Goal: Task Accomplishment & Management: Manage account settings

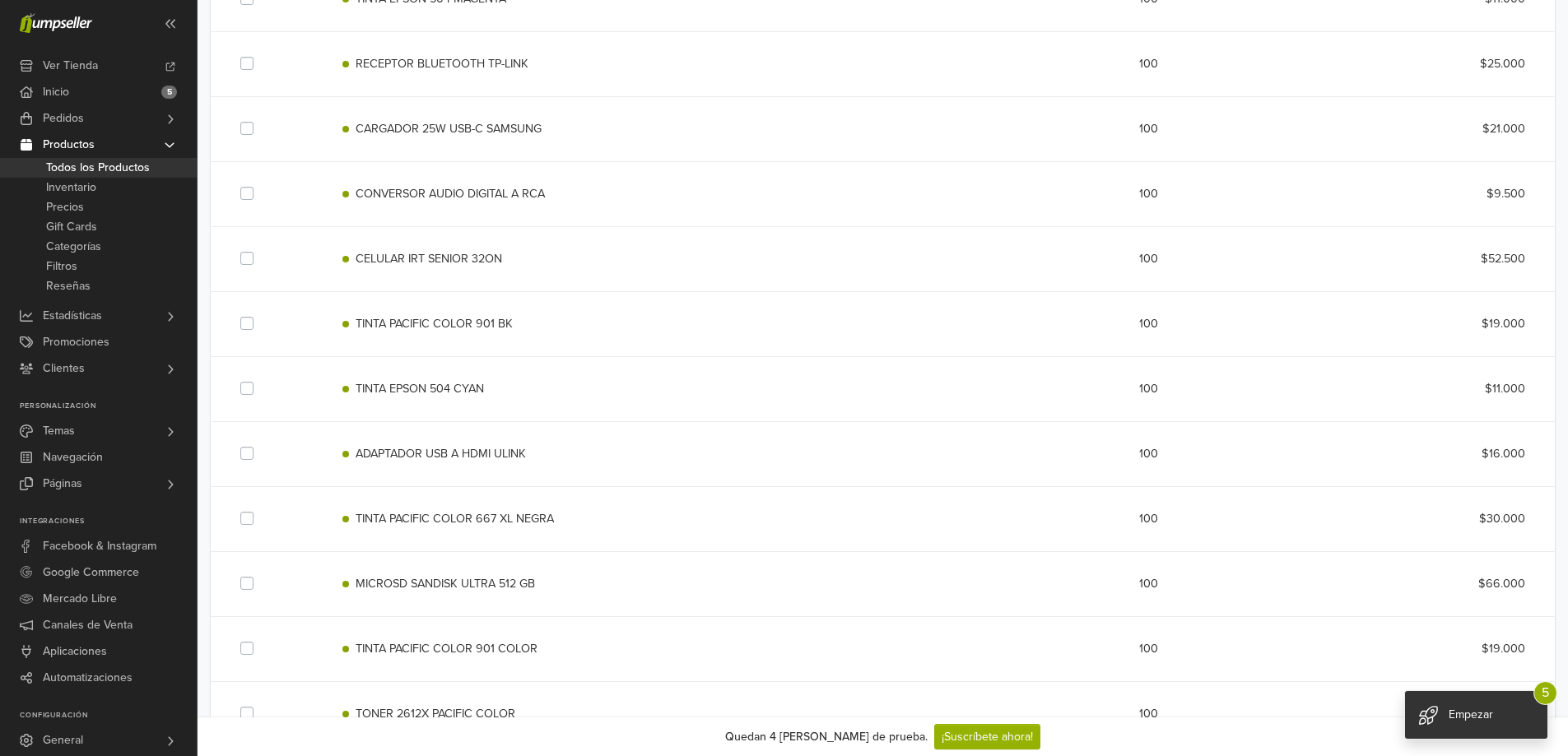
scroll to position [1646, 0]
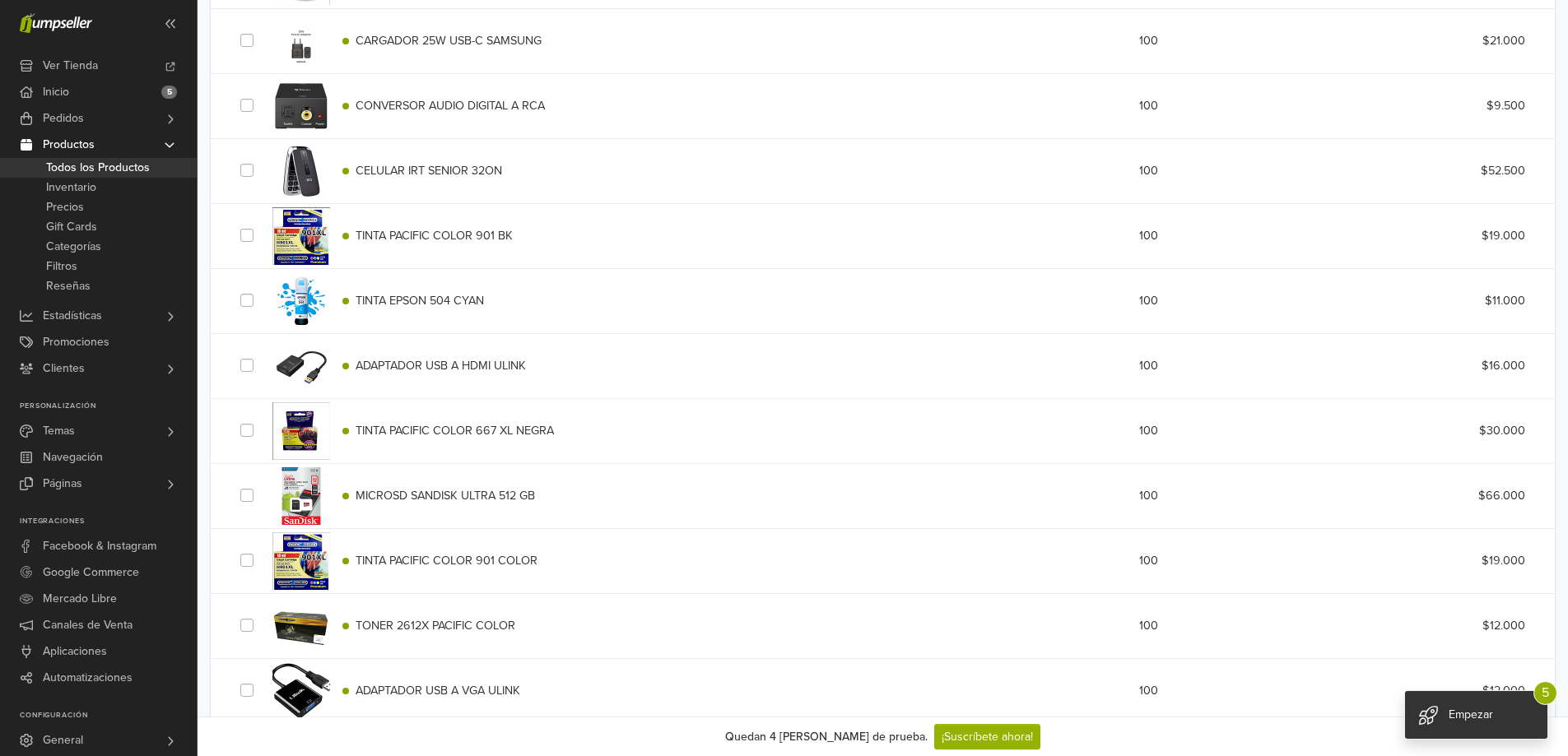
click at [432, 182] on div "CELULAR IRT SENIOR 32ON 100 $52.500" at bounding box center [882, 171] width 1309 height 64
click at [433, 165] on span "CELULAR IRT SENIOR 32ON" at bounding box center [428, 171] width 147 height 14
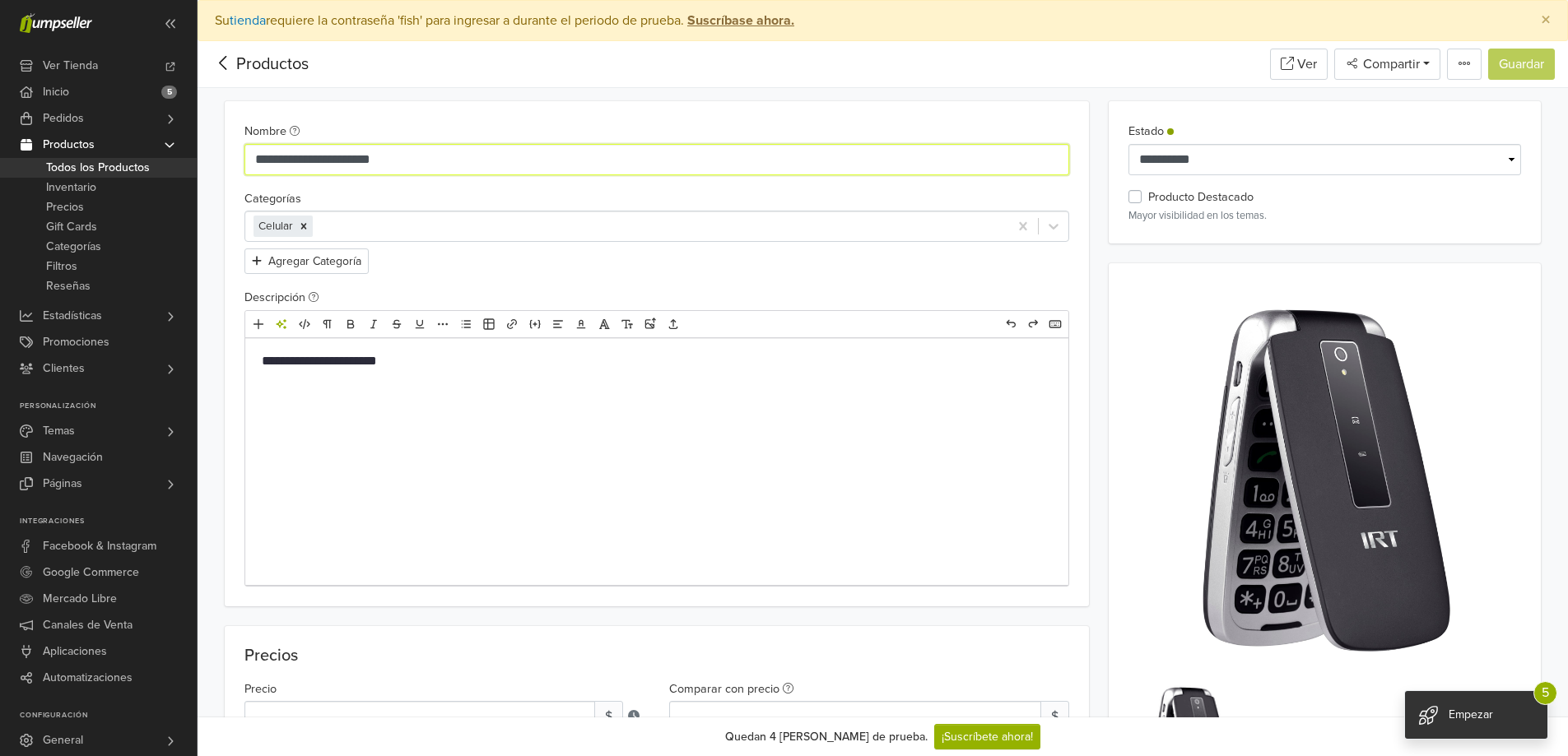
drag, startPoint x: 426, startPoint y: 161, endPoint x: 257, endPoint y: 150, distance: 169.4
click at [257, 150] on input "**********" at bounding box center [657, 160] width 826 height 32
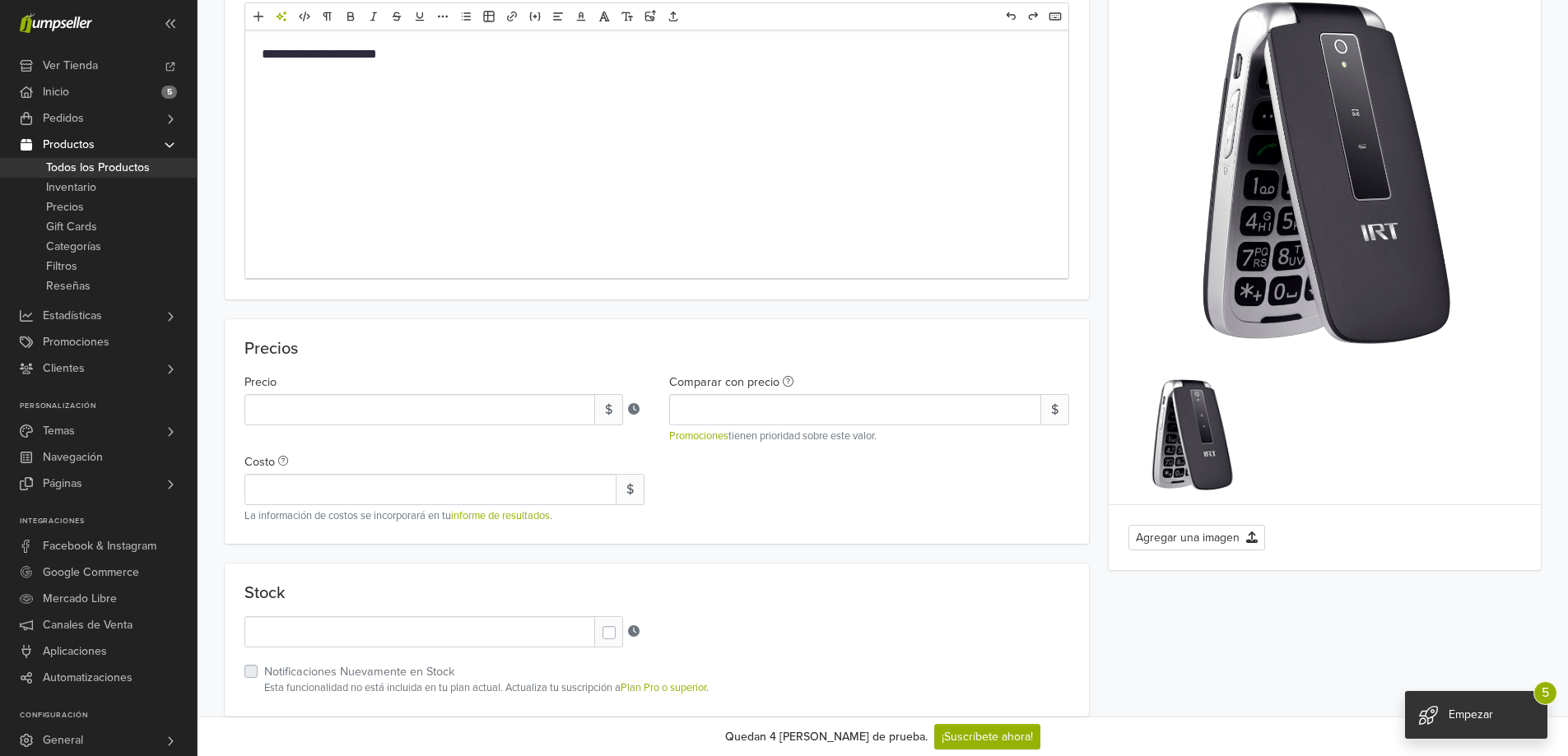
scroll to position [411, 0]
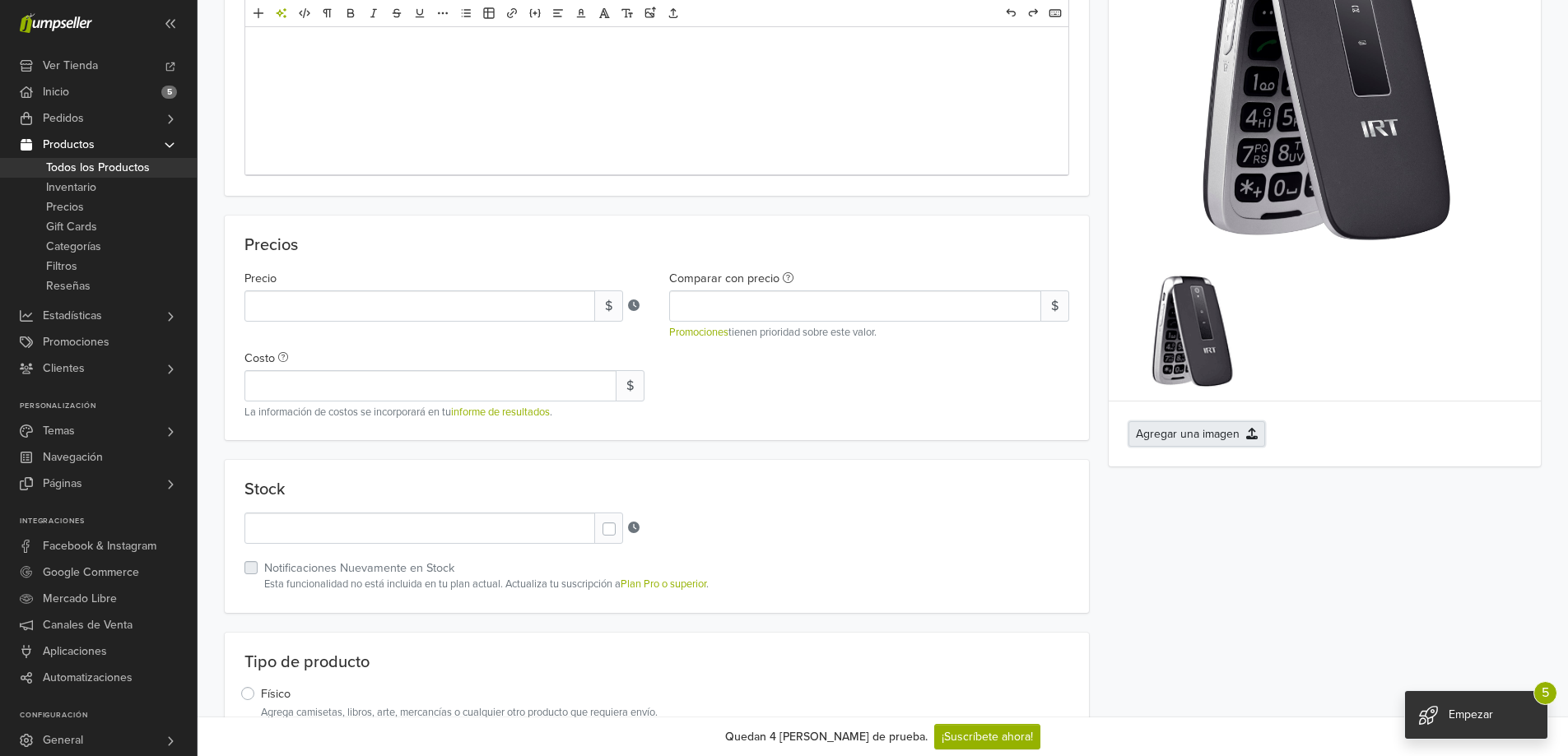
click at [1225, 440] on button "Agregar una imagen" at bounding box center [1197, 433] width 136 height 25
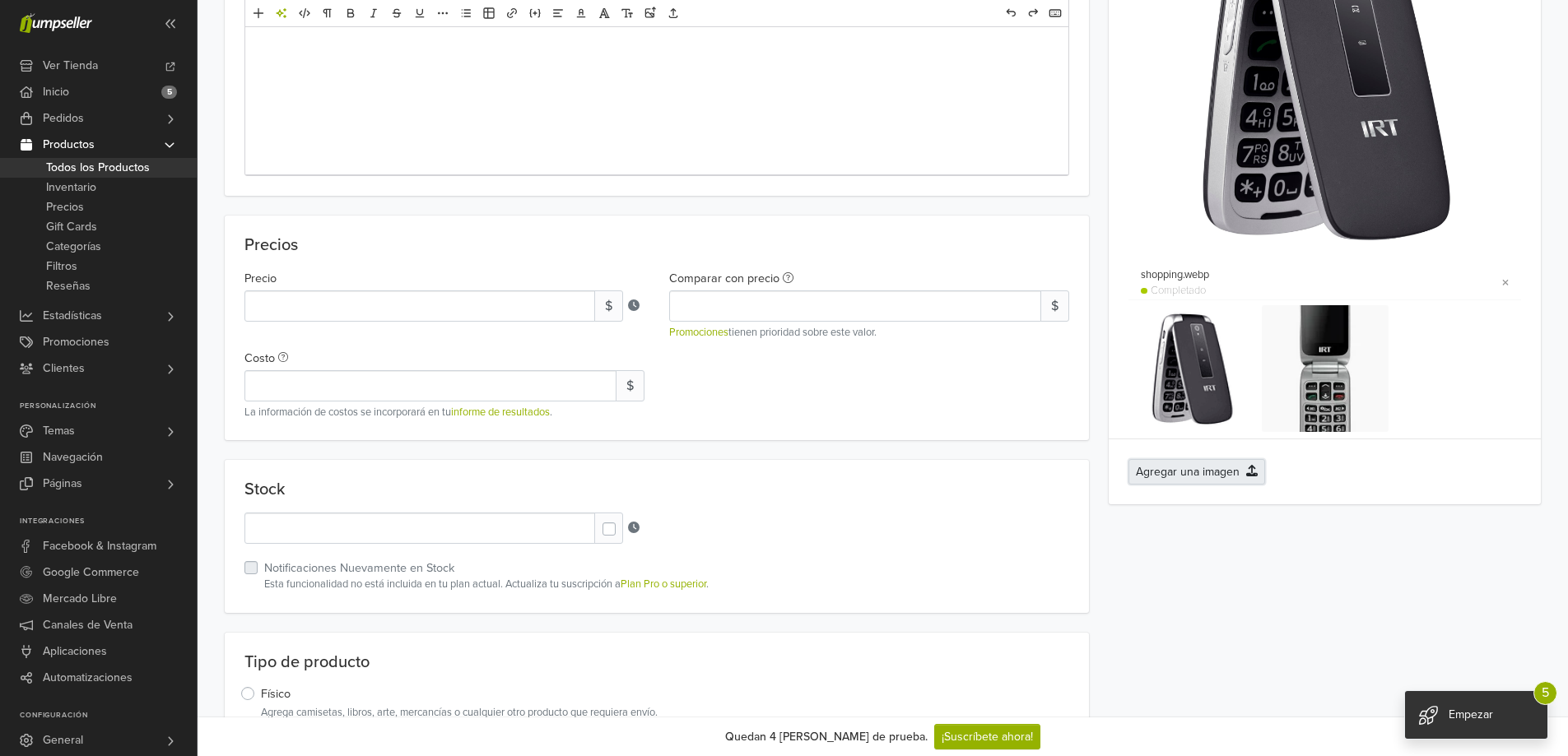
click at [1194, 468] on button "Agregar una imagen" at bounding box center [1197, 471] width 136 height 25
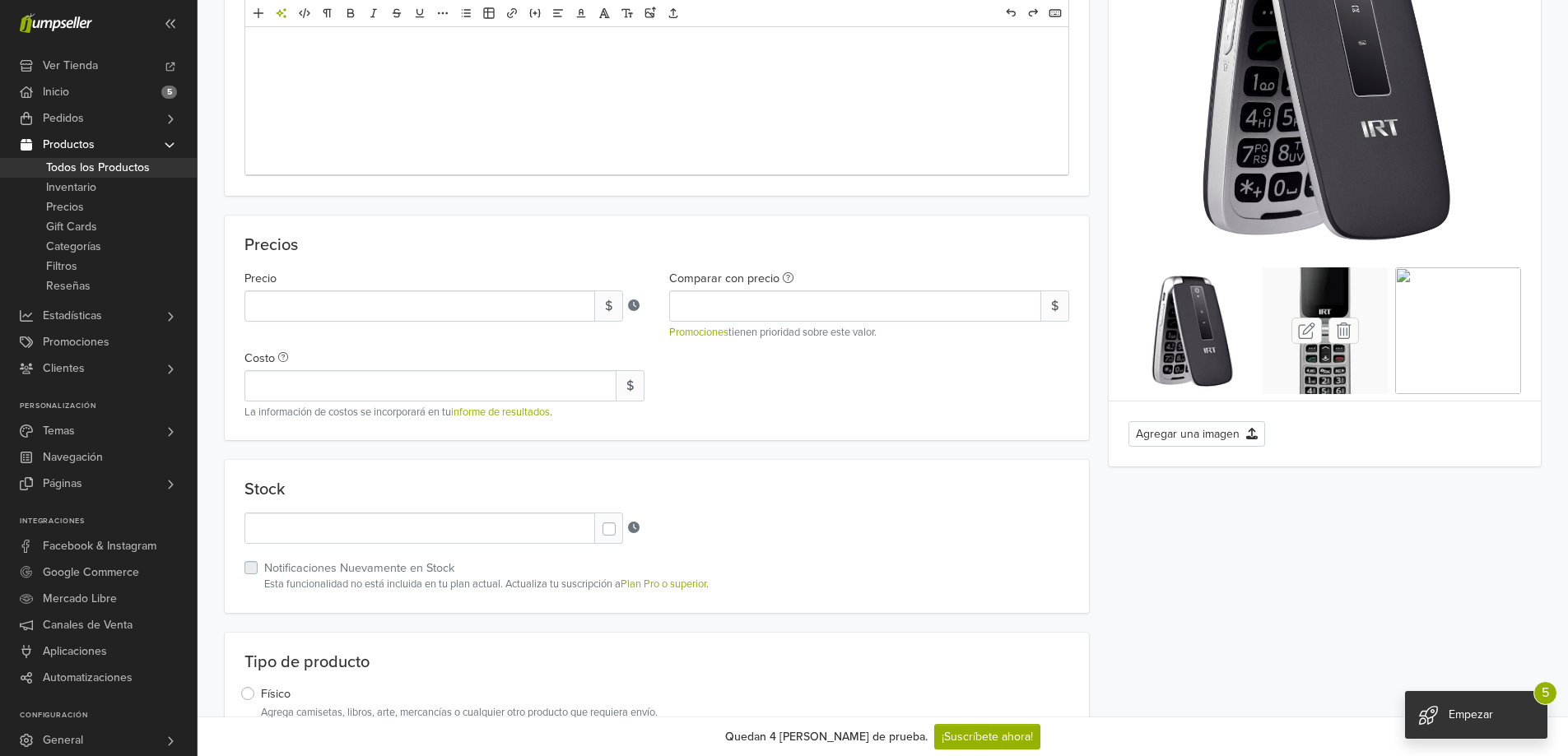
click at [1341, 338] on icon at bounding box center [1344, 331] width 31 height 26
click at [1166, 429] on button "Agregar una imagen" at bounding box center [1197, 433] width 136 height 25
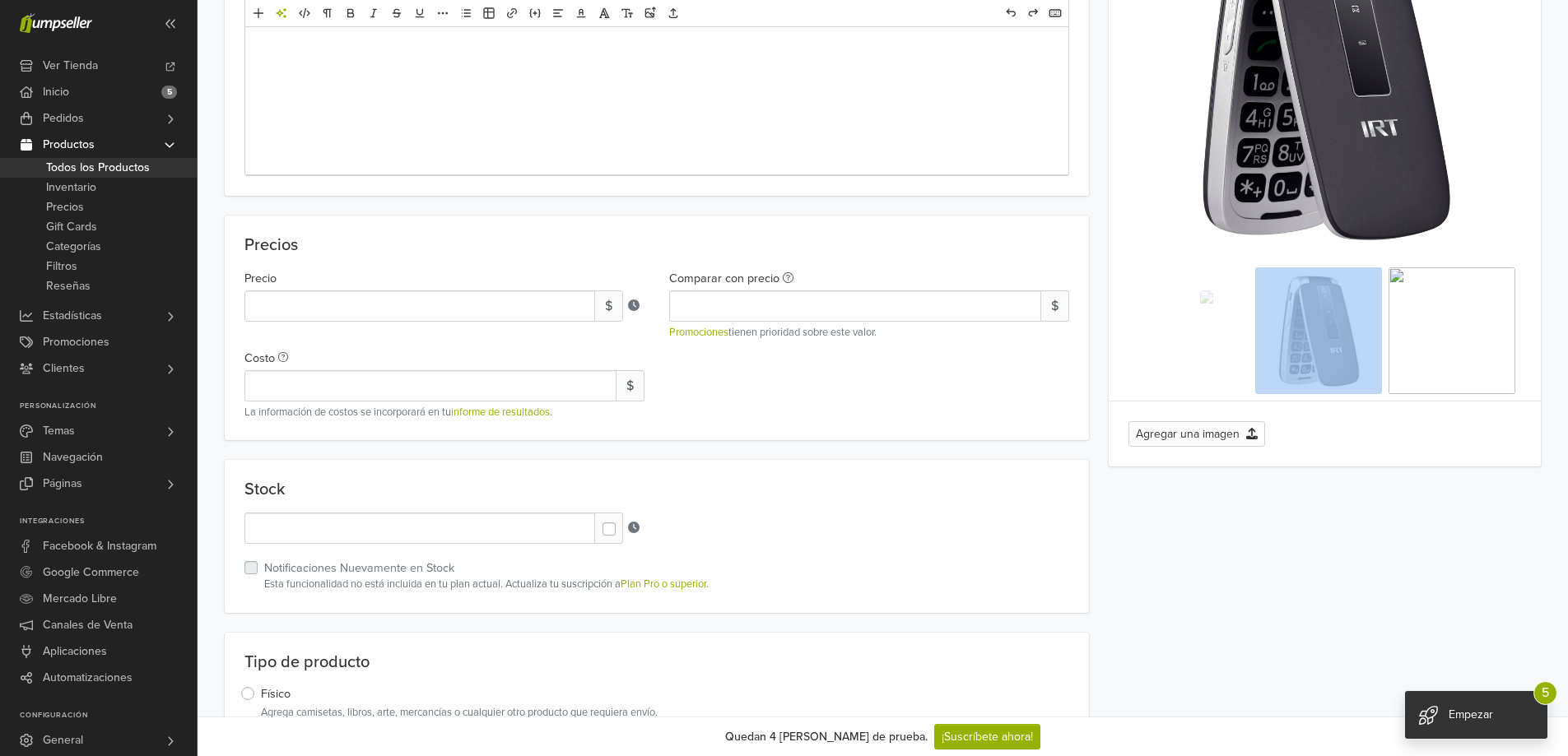
drag, startPoint x: 1506, startPoint y: 357, endPoint x: 1220, endPoint y: 357, distance: 286.0
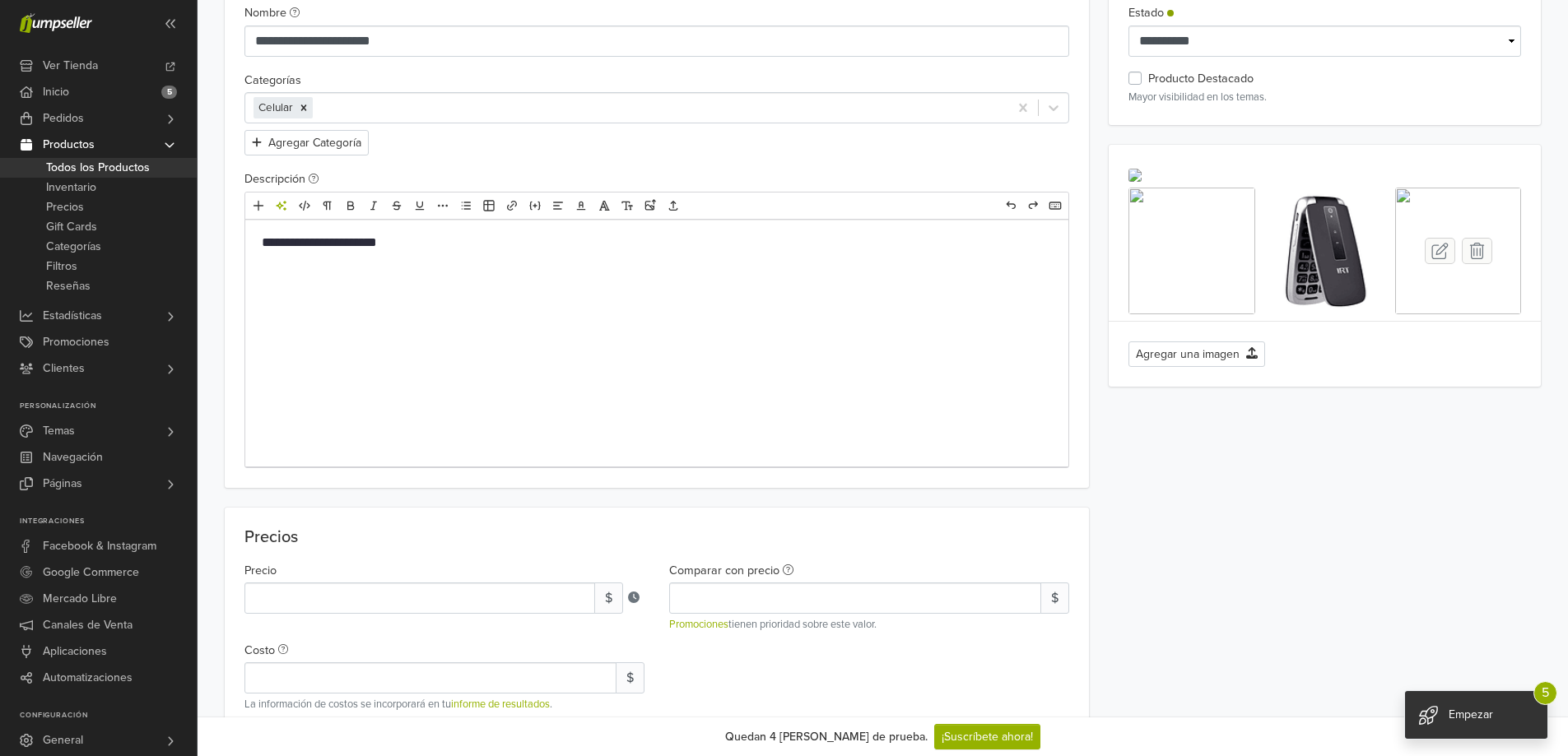
scroll to position [83, 0]
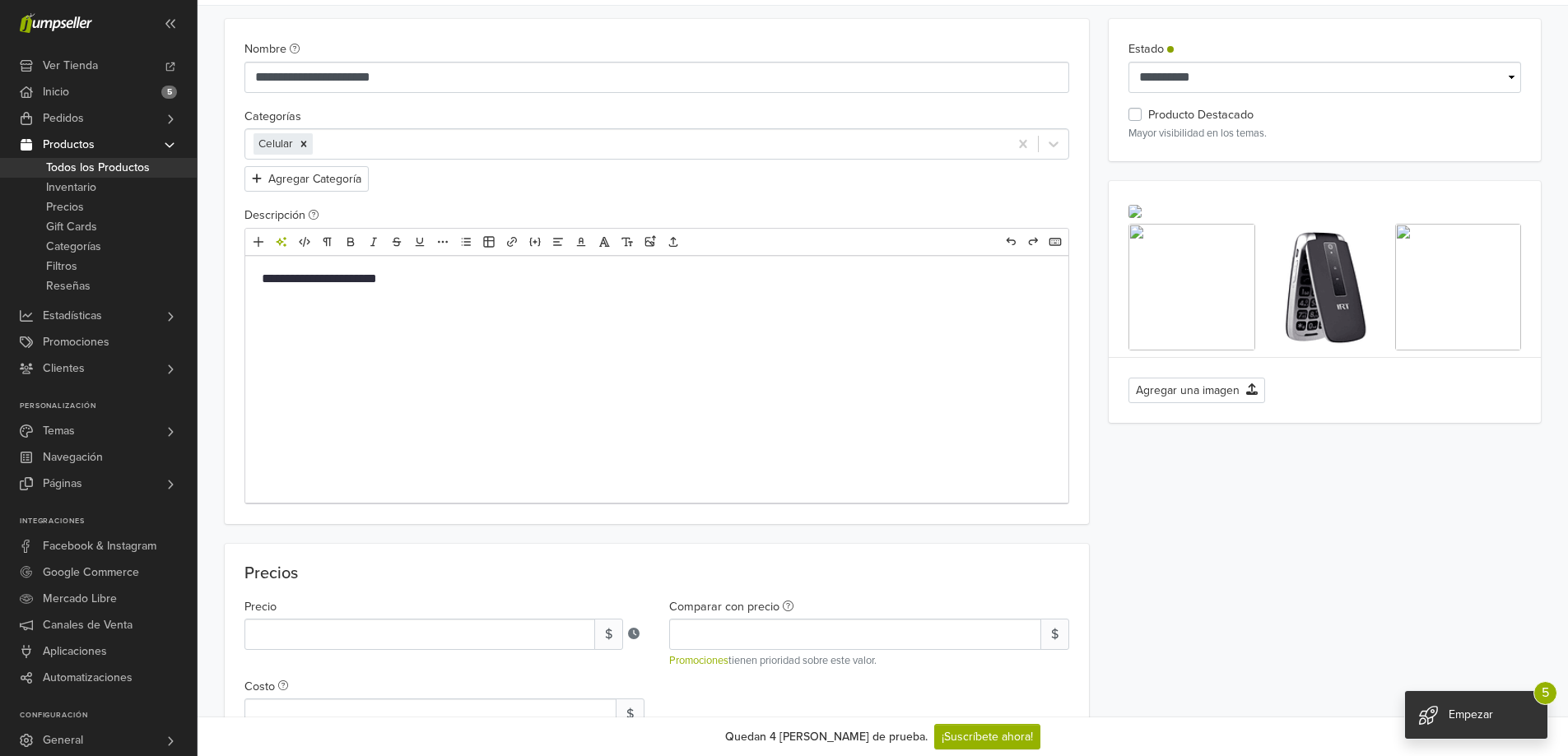
click at [1430, 126] on p "Mayor visibilidad en los temas." at bounding box center [1325, 134] width 393 height 16
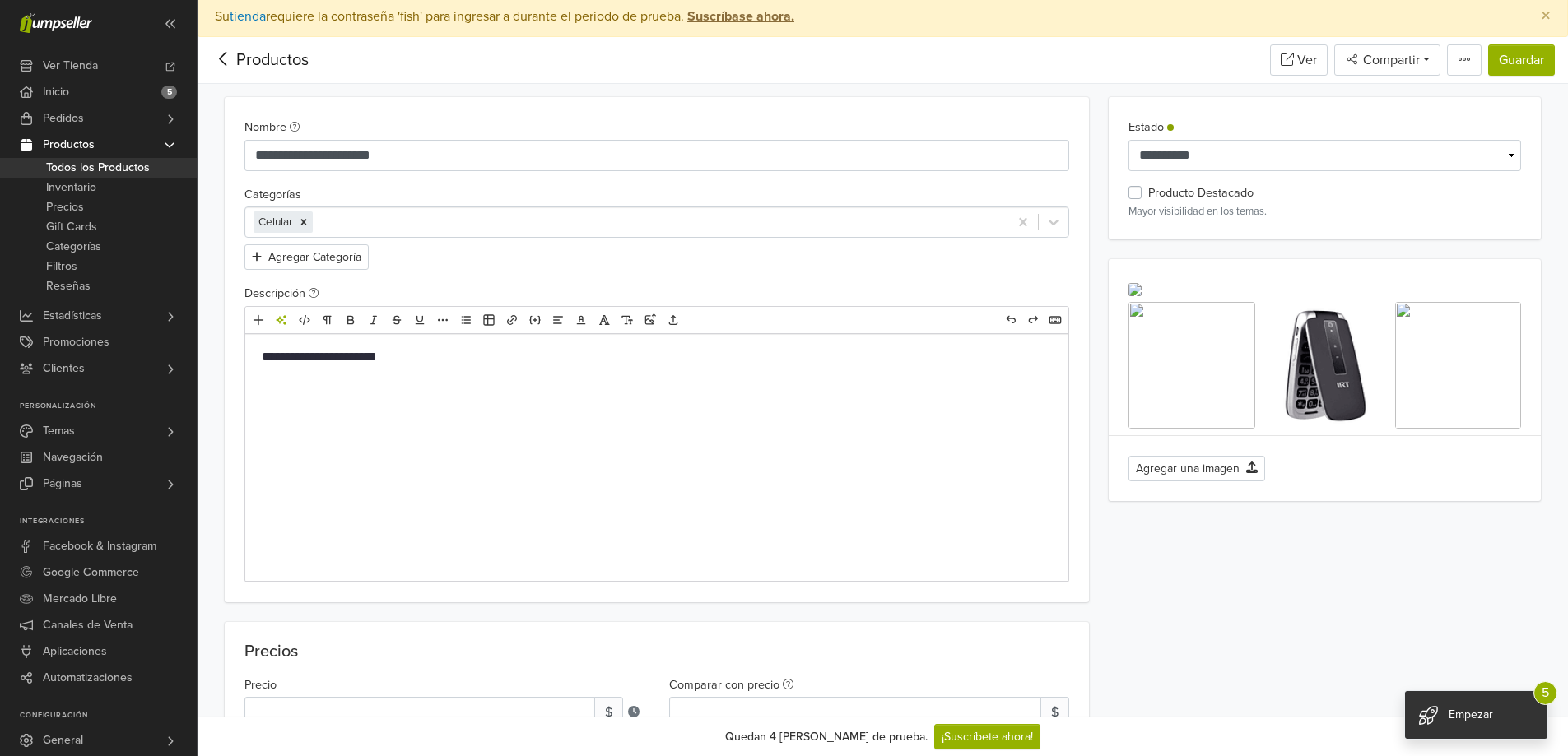
scroll to position [0, 0]
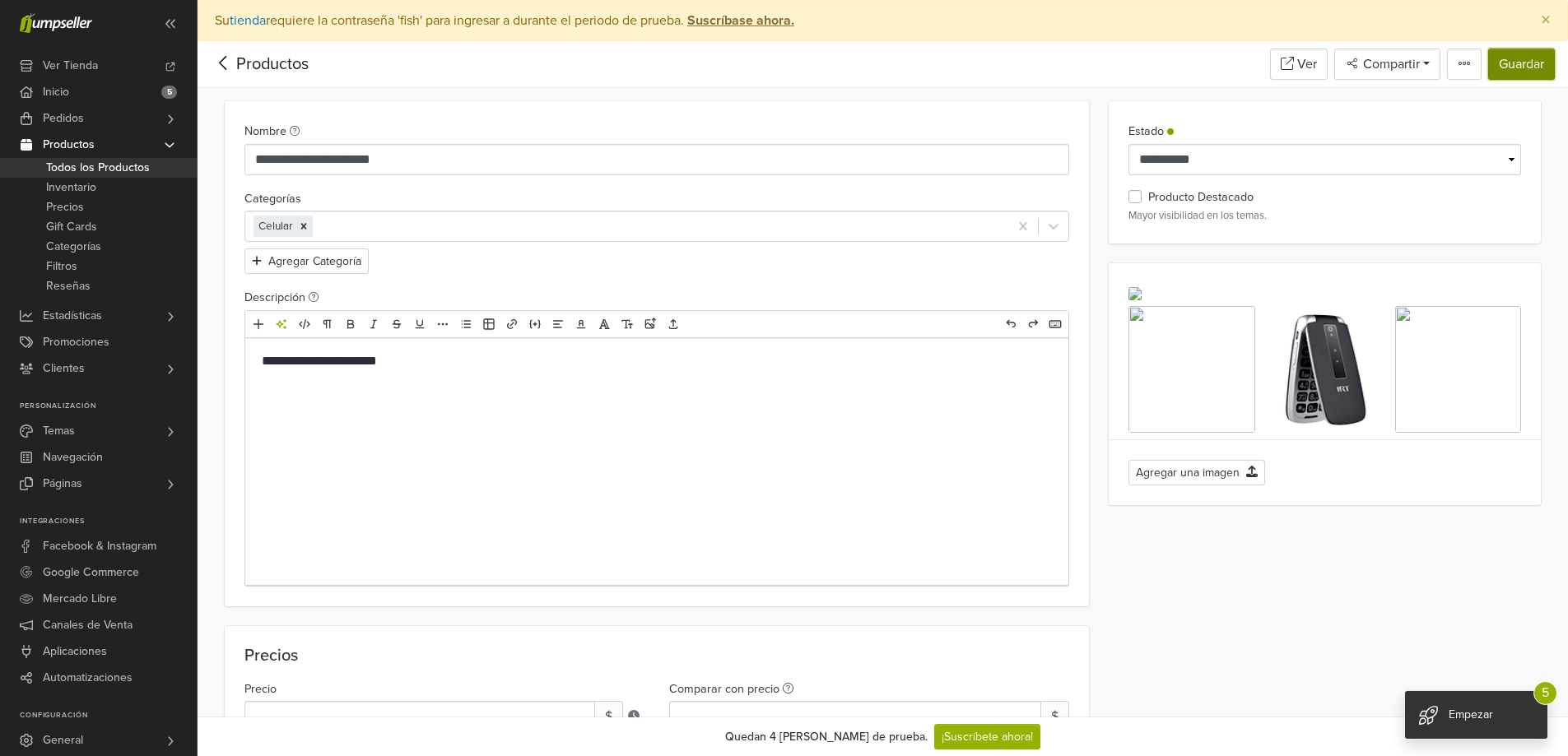
click at [1513, 62] on button "Guardar" at bounding box center [1522, 64] width 67 height 32
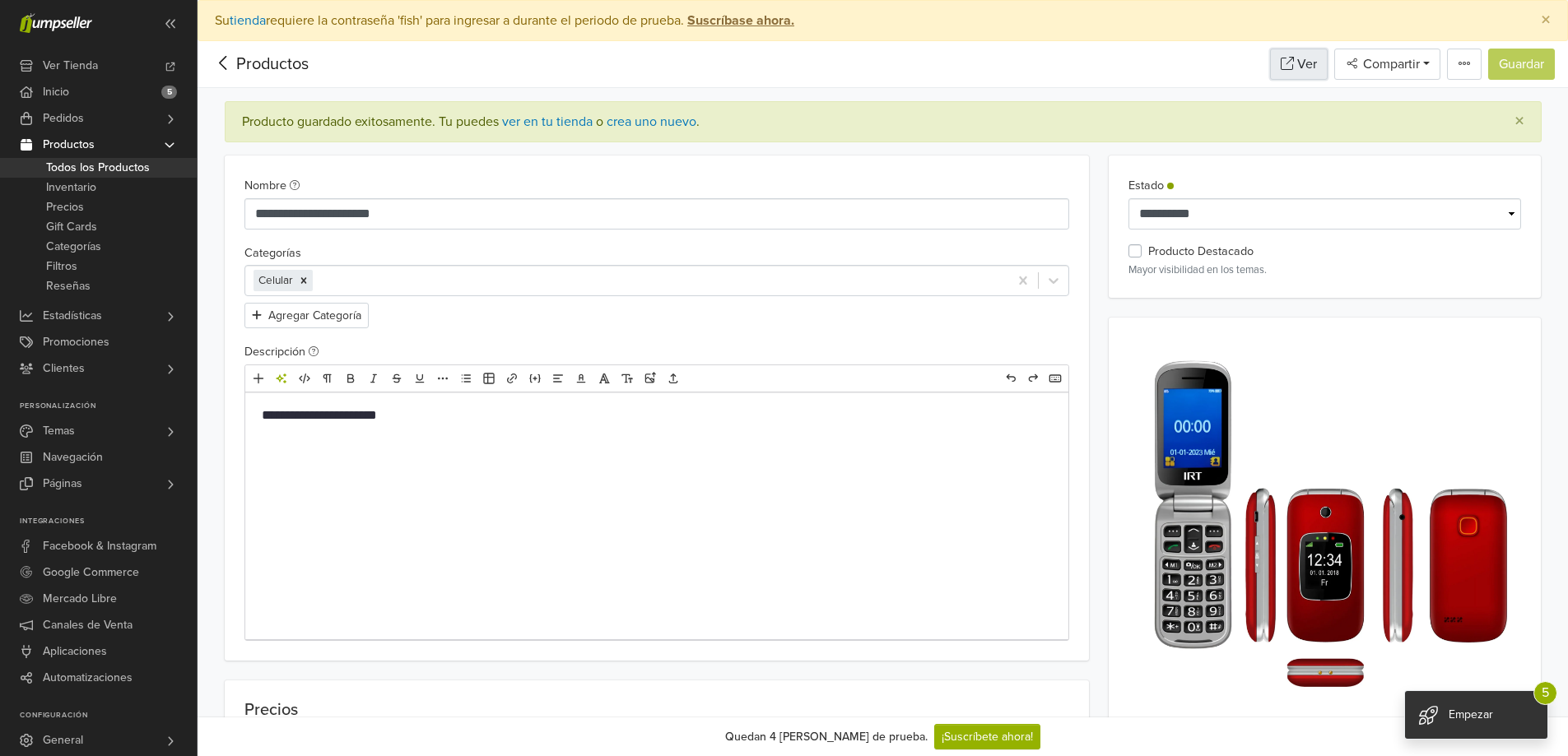
click at [1299, 59] on link "Ver" at bounding box center [1300, 64] width 58 height 32
